Goal: Transaction & Acquisition: Book appointment/travel/reservation

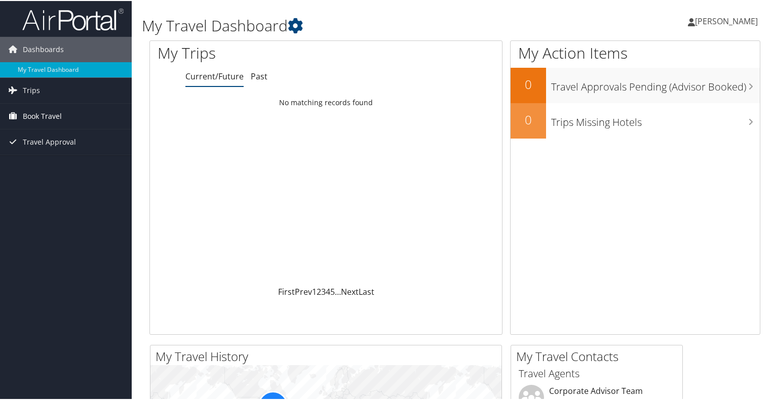
click at [41, 115] on span "Book Travel" at bounding box center [42, 115] width 39 height 25
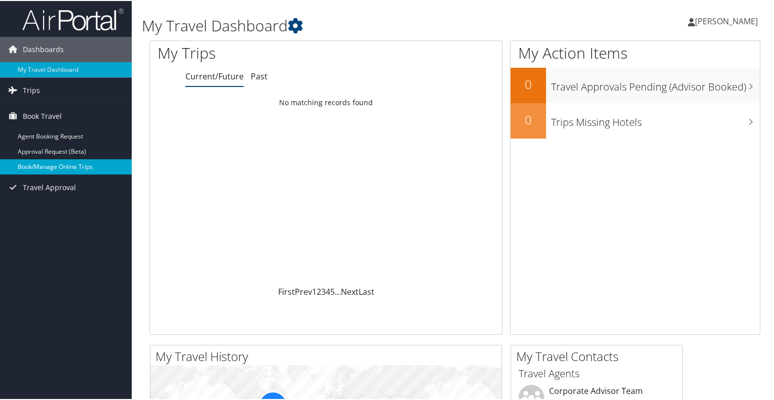
click at [38, 168] on link "Book/Manage Online Trips" at bounding box center [66, 165] width 132 height 15
